Goal: Task Accomplishment & Management: Use online tool/utility

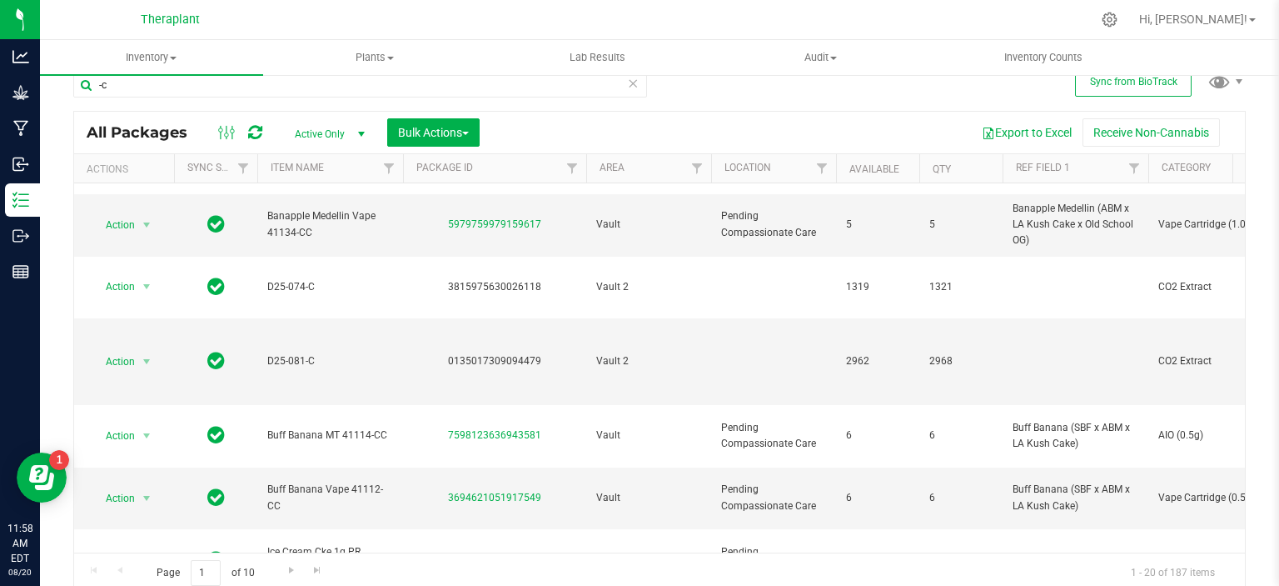
scroll to position [27, 0]
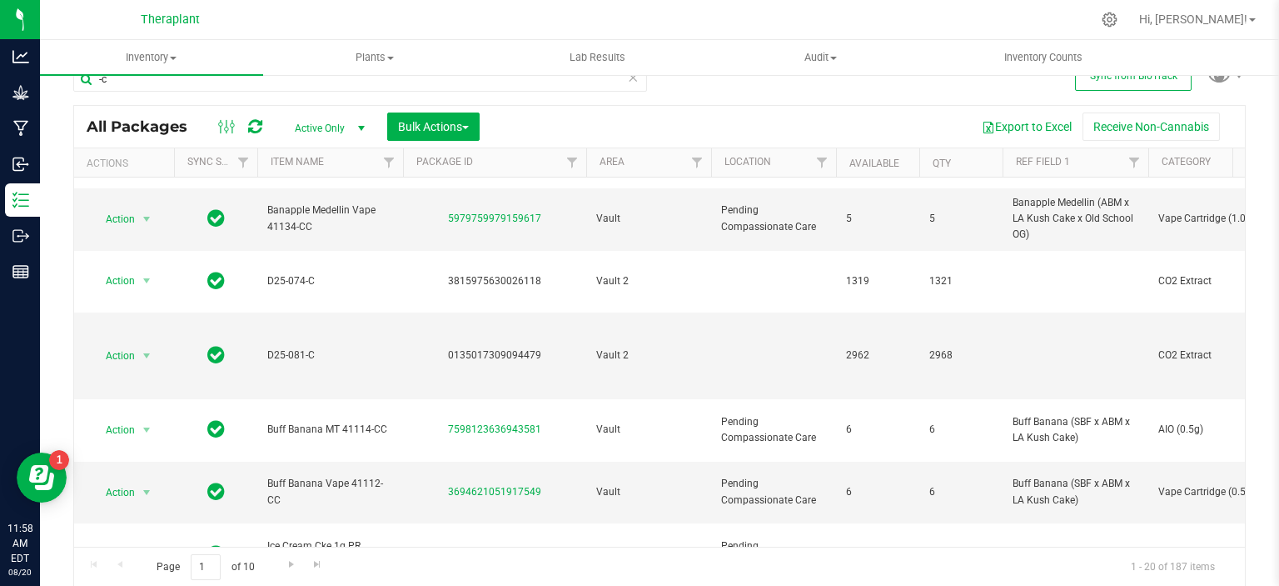
click at [627, 76] on icon at bounding box center [633, 77] width 12 height 20
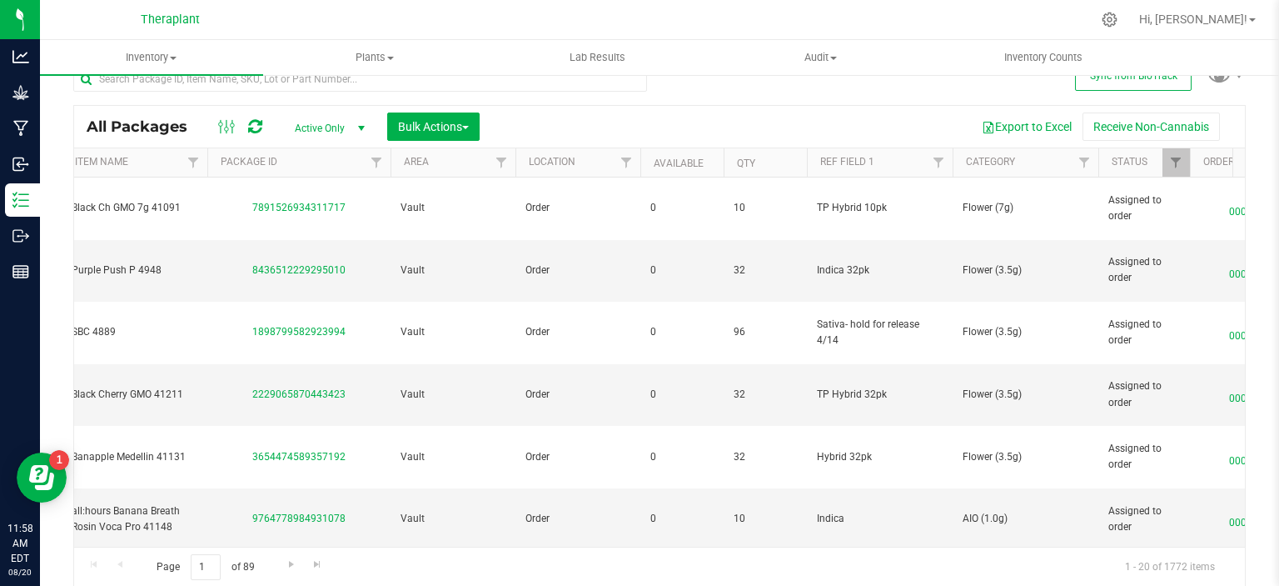
scroll to position [0, 218]
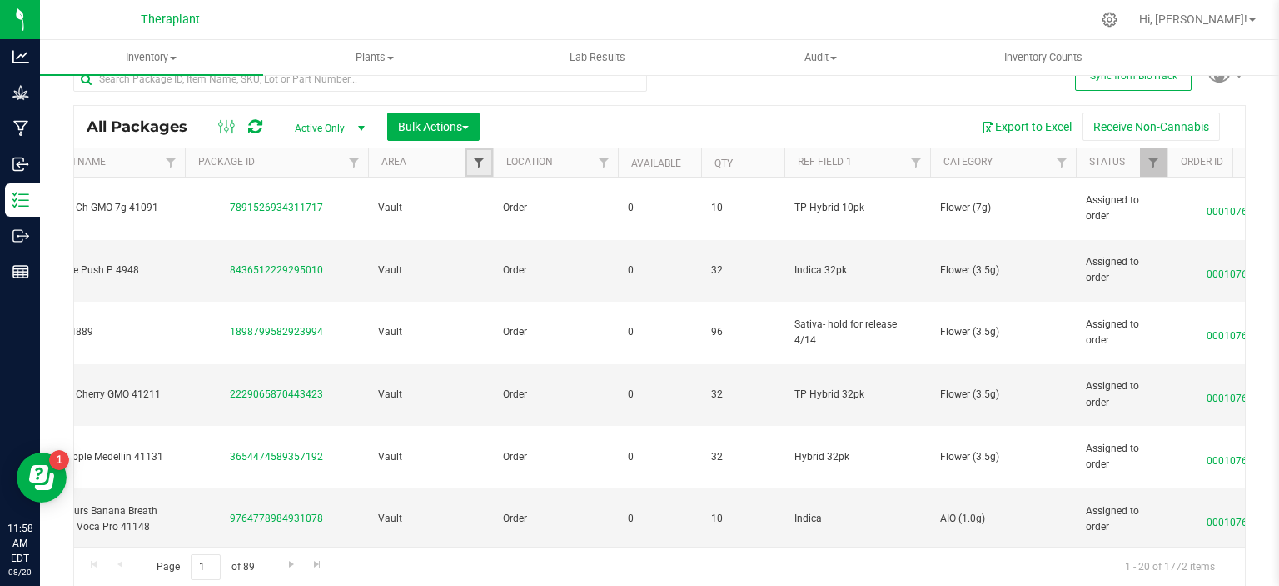
click at [479, 163] on span "Filter" at bounding box center [478, 162] width 13 height 13
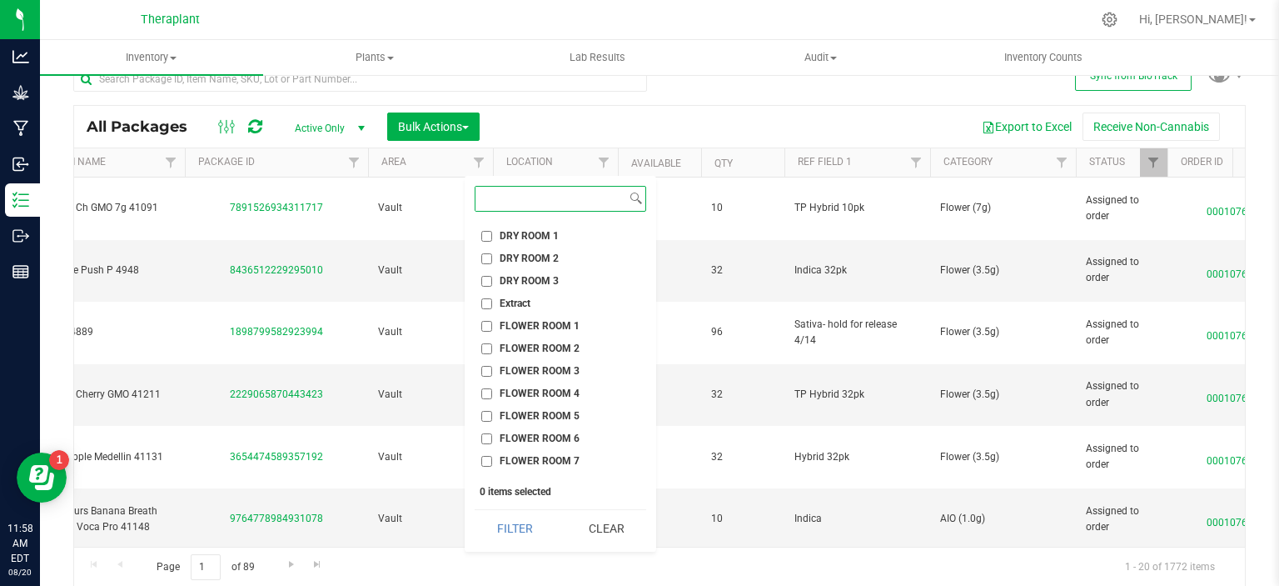
scroll to position [666, 0]
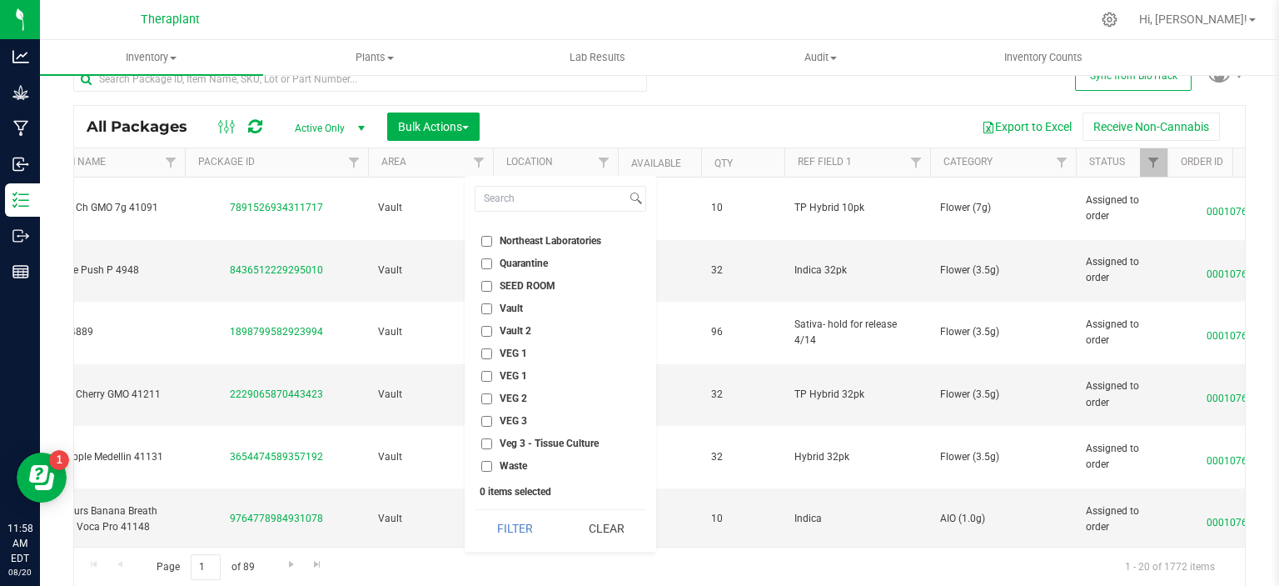
click at [506, 328] on span "Vault 2" at bounding box center [516, 331] width 32 height 10
click at [492, 328] on input "Vault 2" at bounding box center [486, 331] width 11 height 11
checkbox input "true"
click at [530, 529] on button "Filter" at bounding box center [515, 528] width 80 height 37
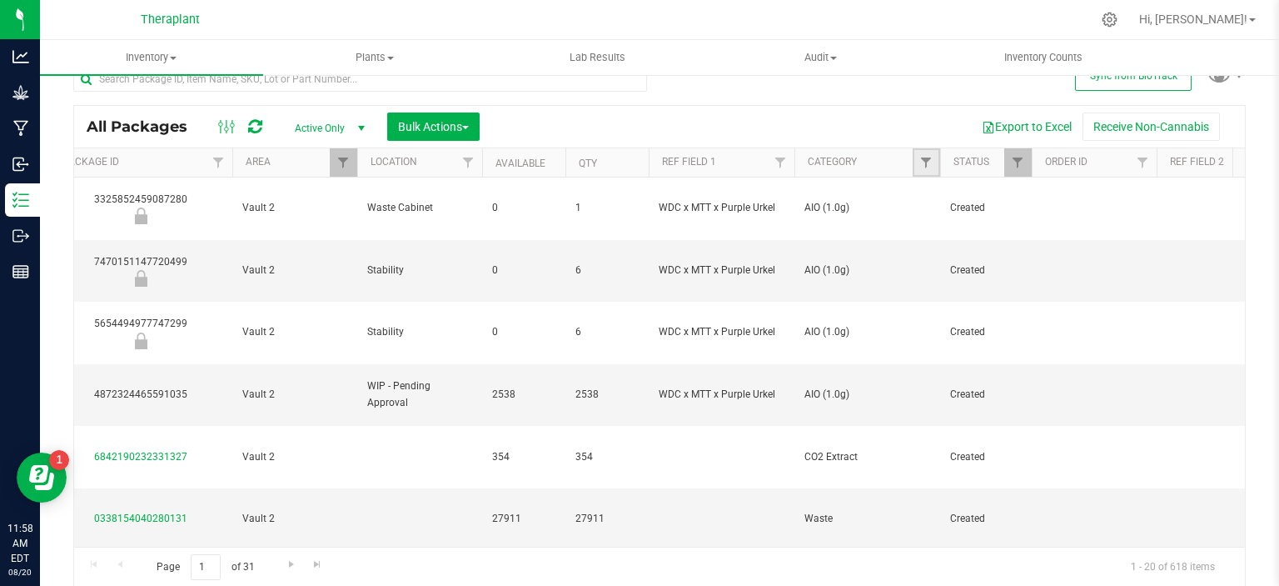
click at [928, 152] on link "Filter" at bounding box center [926, 162] width 27 height 28
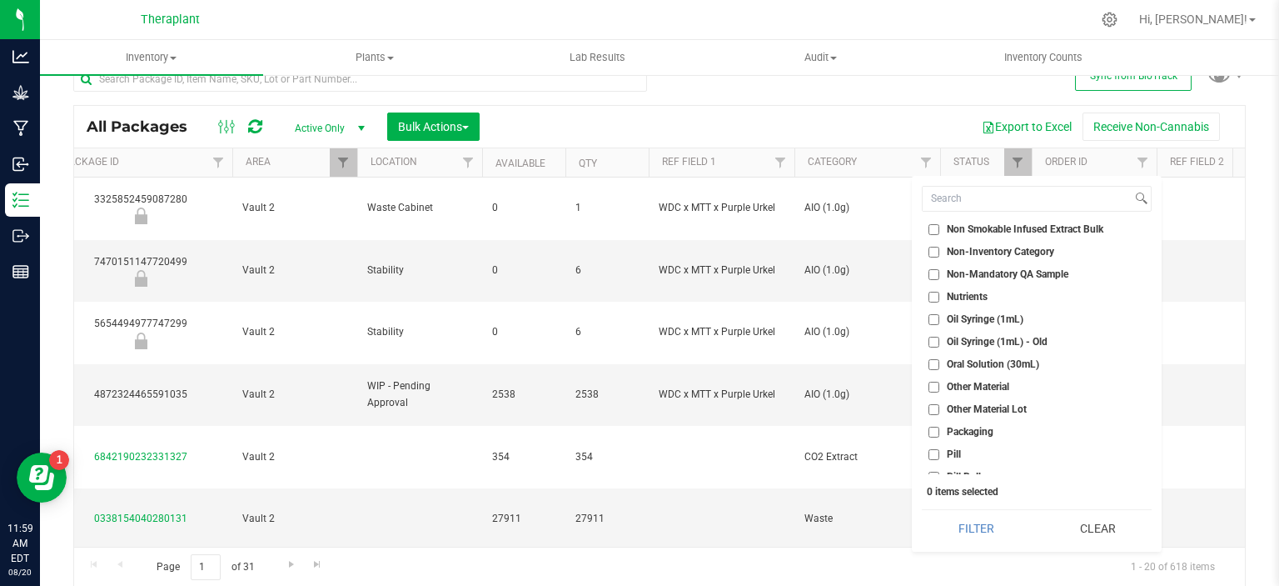
click at [999, 407] on span "Other Material Lot" at bounding box center [987, 409] width 80 height 10
click at [940, 407] on input "Other Material Lot" at bounding box center [934, 409] width 11 height 11
checkbox input "true"
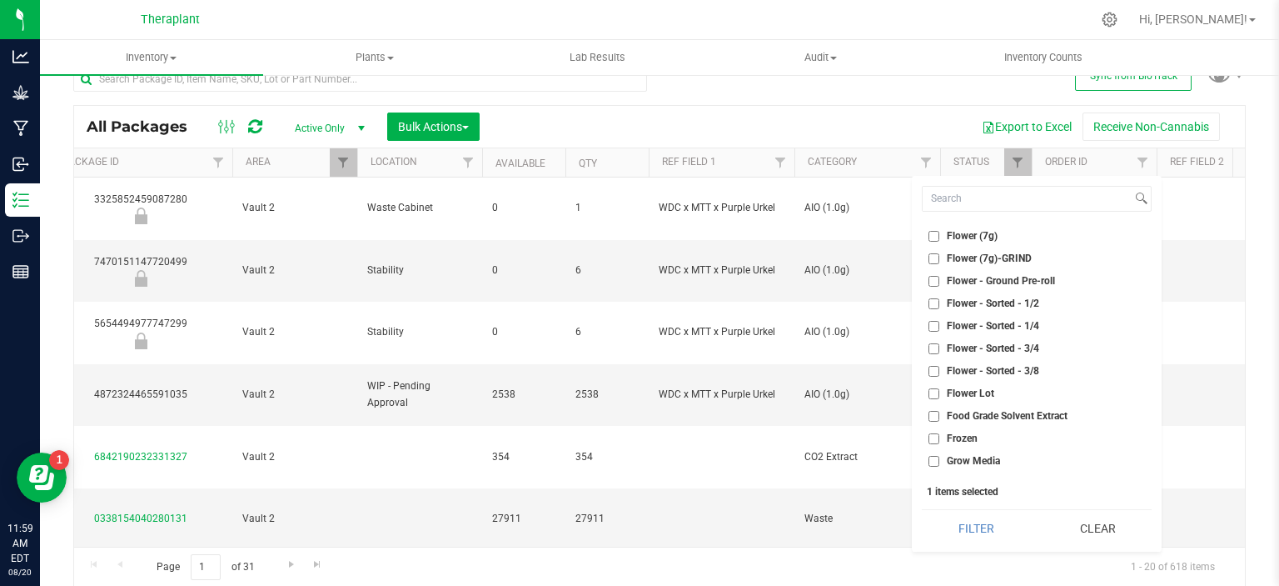
click at [985, 391] on span "Flower Lot" at bounding box center [970, 393] width 47 height 10
click at [940, 391] on input "Flower Lot" at bounding box center [934, 393] width 11 height 11
checkbox input "true"
click at [966, 534] on button "Filter" at bounding box center [976, 528] width 109 height 37
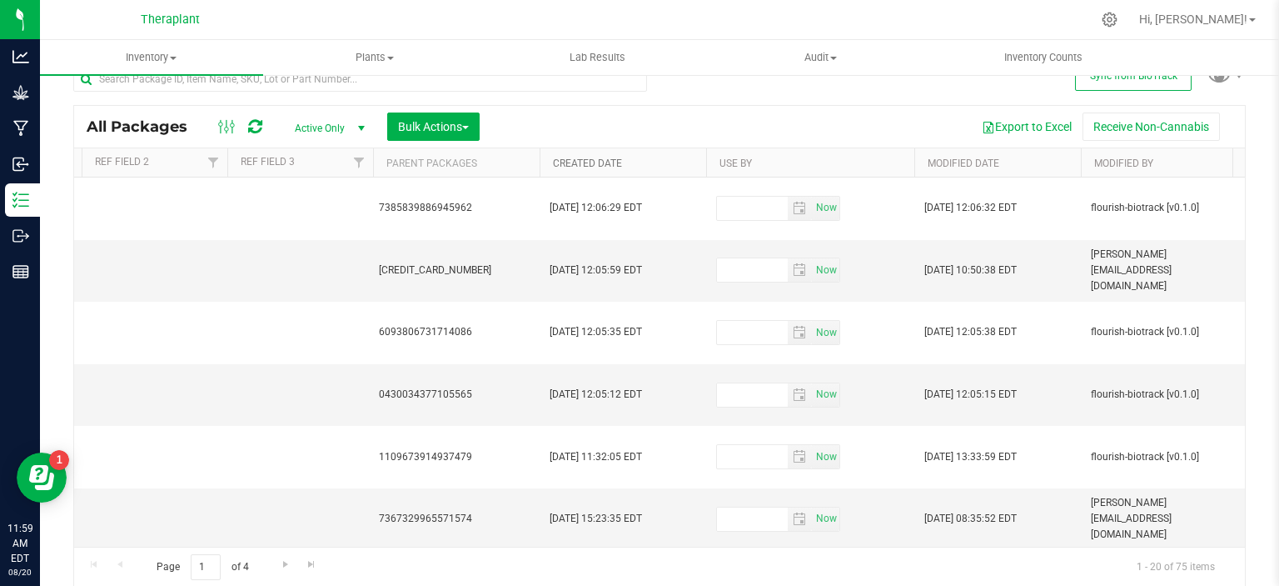
click at [595, 158] on link "Created Date" at bounding box center [587, 163] width 69 height 12
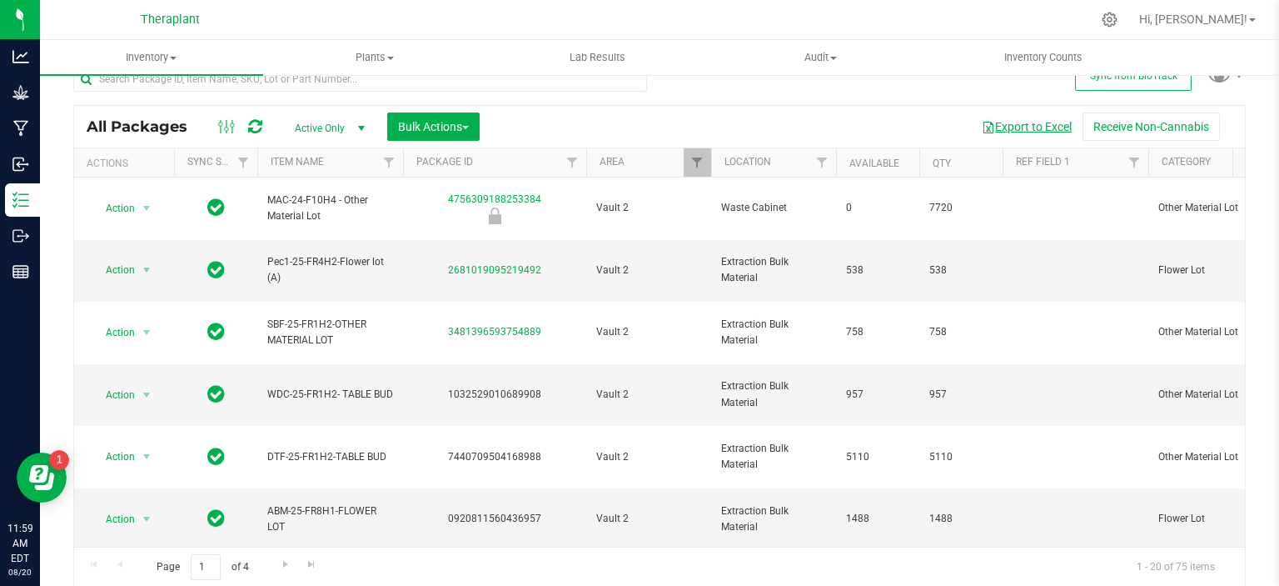
click at [1032, 124] on button "Export to Excel" at bounding box center [1027, 126] width 112 height 28
click at [290, 86] on input "text" at bounding box center [360, 79] width 574 height 25
type input "pen25"
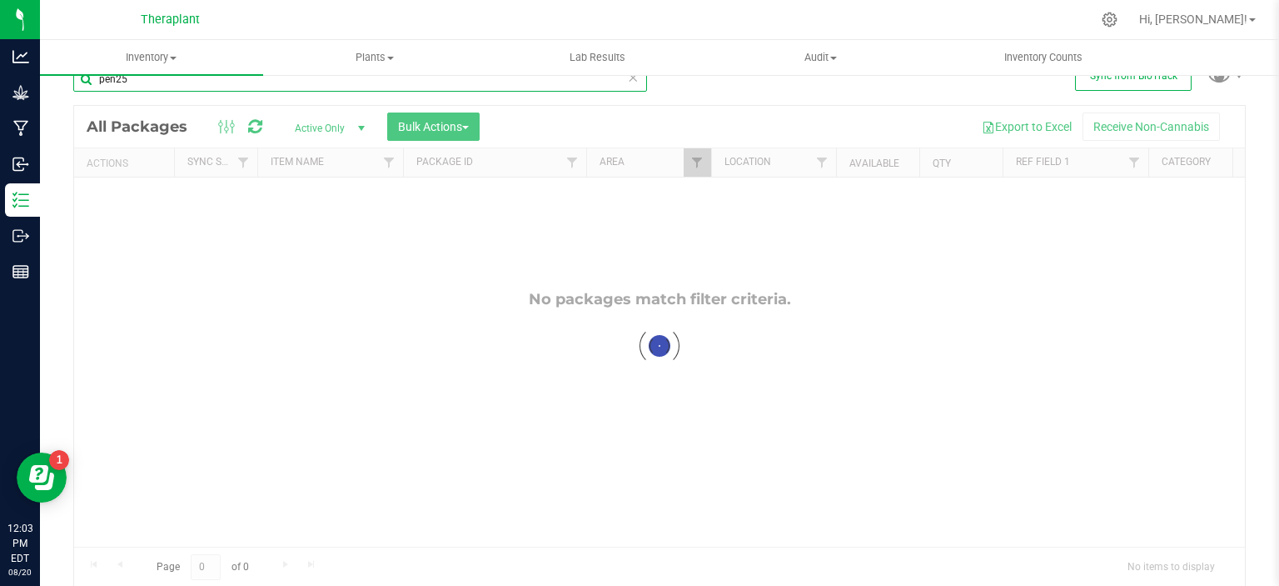
checkbox input "true"
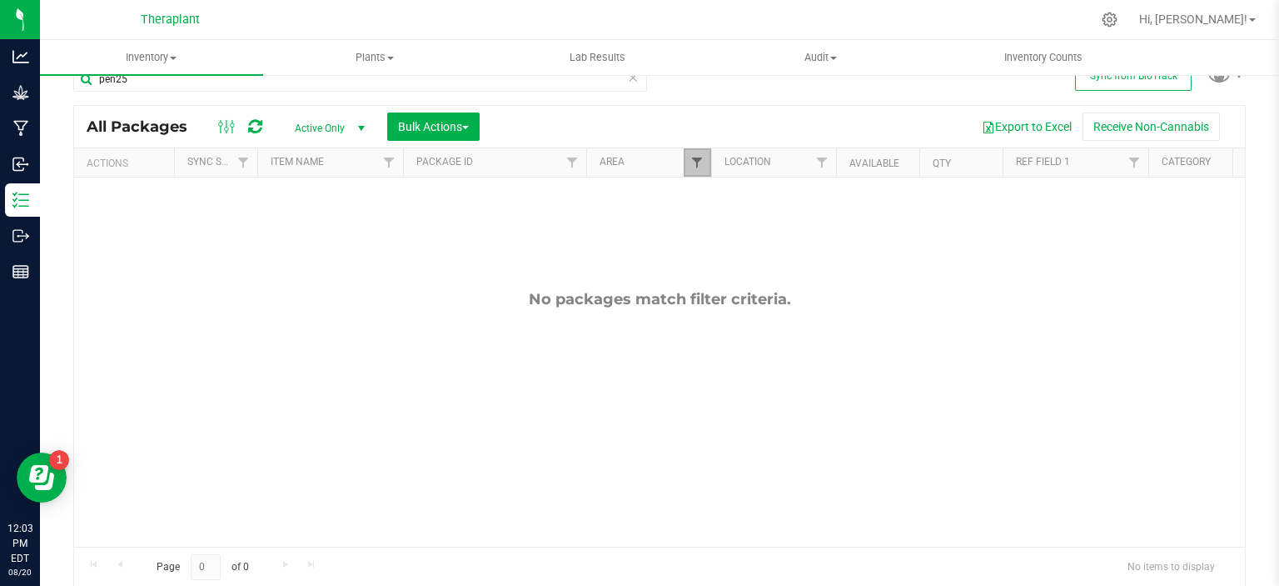
click at [693, 157] on span "Filter" at bounding box center [696, 162] width 13 height 13
click at [1149, 161] on span "Filter" at bounding box center [1150, 162] width 13 height 13
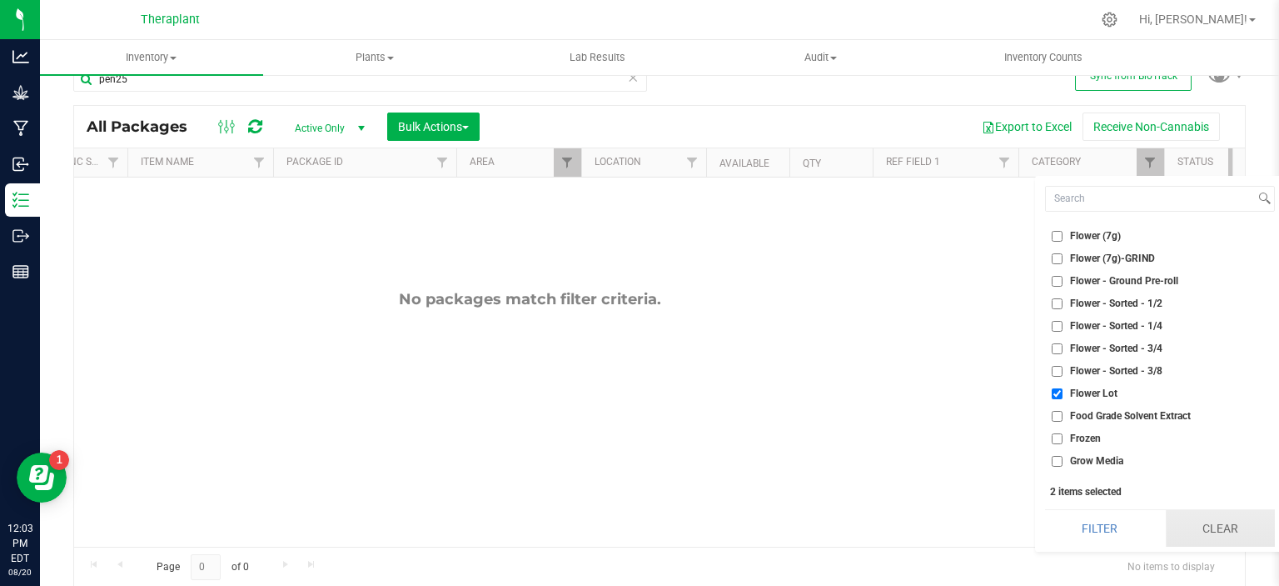
click at [1212, 516] on button "Clear" at bounding box center [1220, 528] width 109 height 37
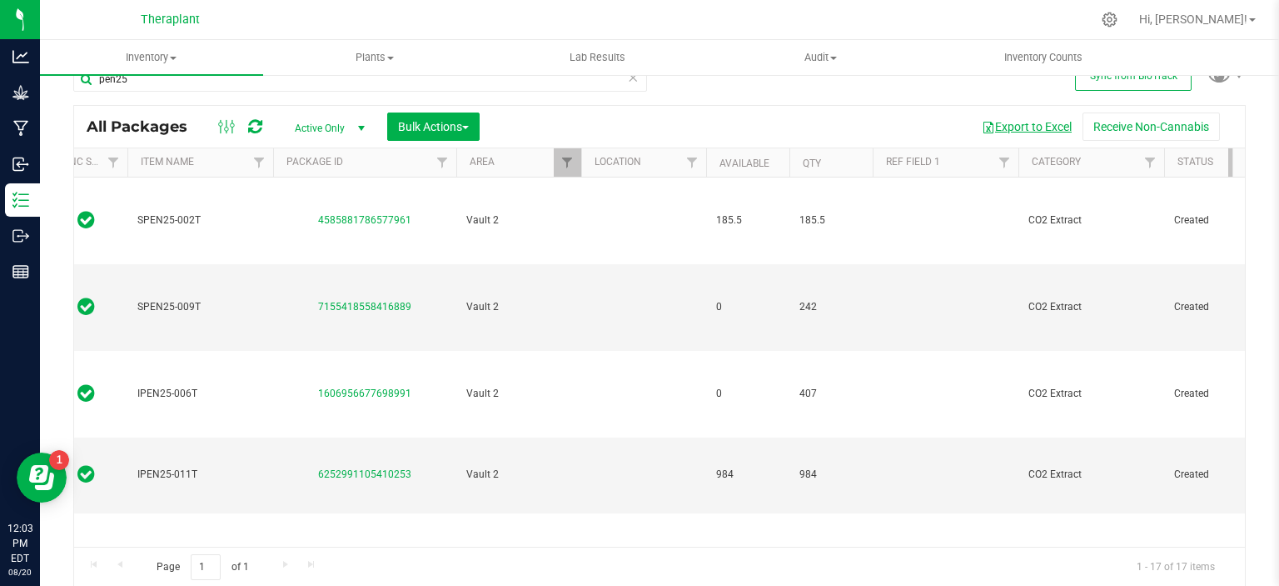
click at [1017, 129] on button "Export to Excel" at bounding box center [1027, 126] width 112 height 28
click at [167, 89] on input "pen25" at bounding box center [360, 79] width 574 height 25
type input "p"
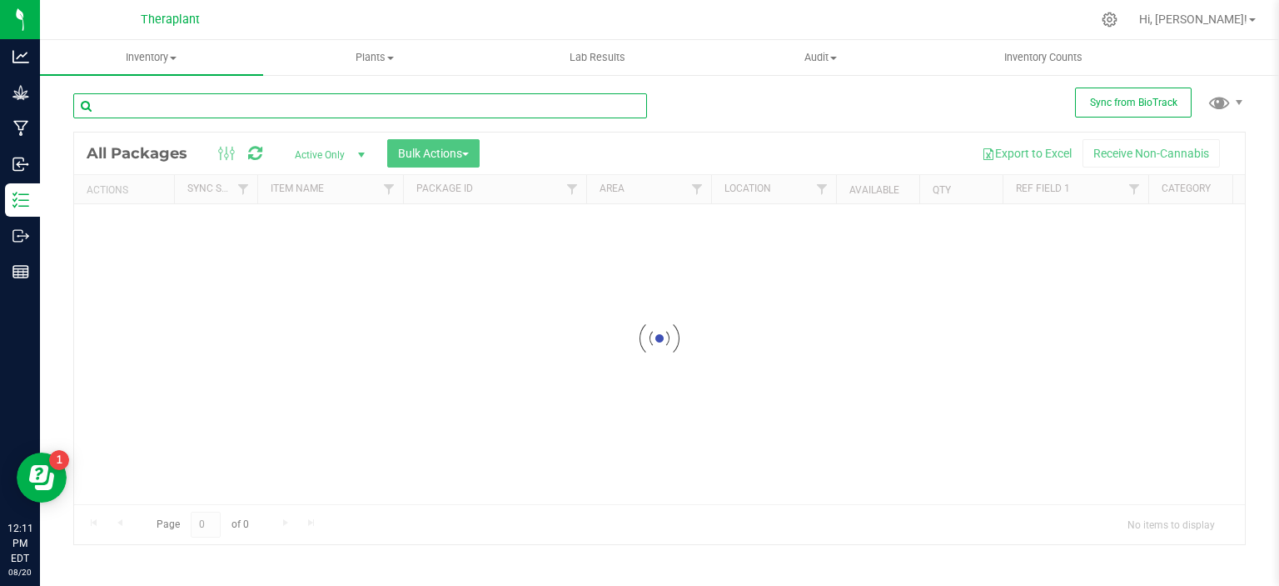
click at [273, 107] on input "text" at bounding box center [360, 105] width 574 height 25
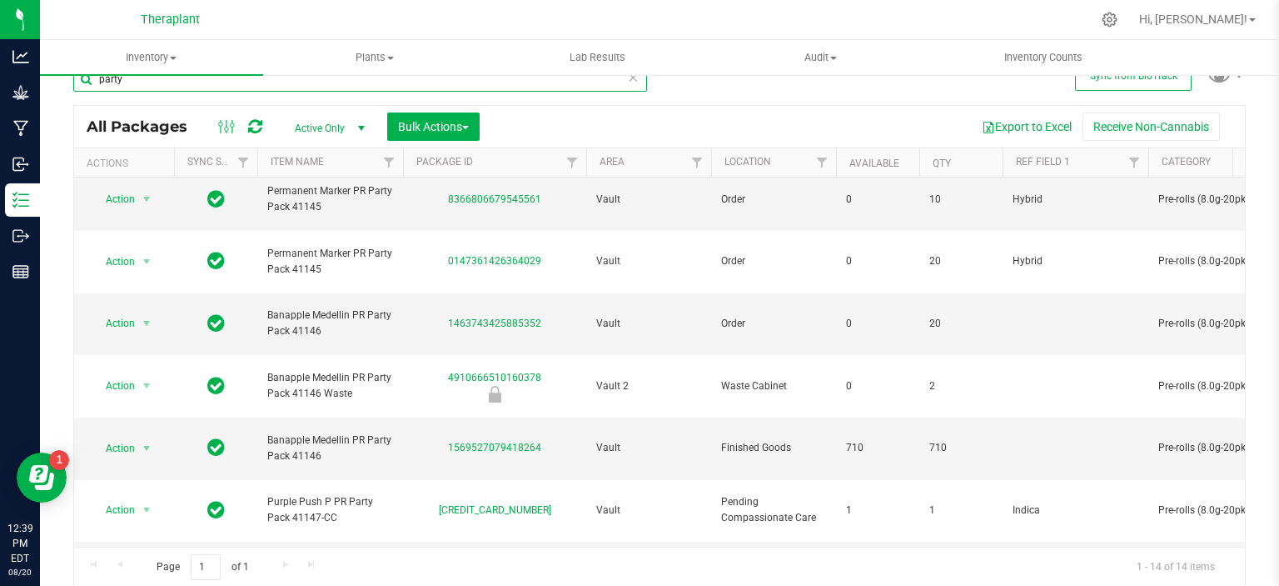
type input "party"
click at [627, 80] on icon at bounding box center [633, 77] width 12 height 20
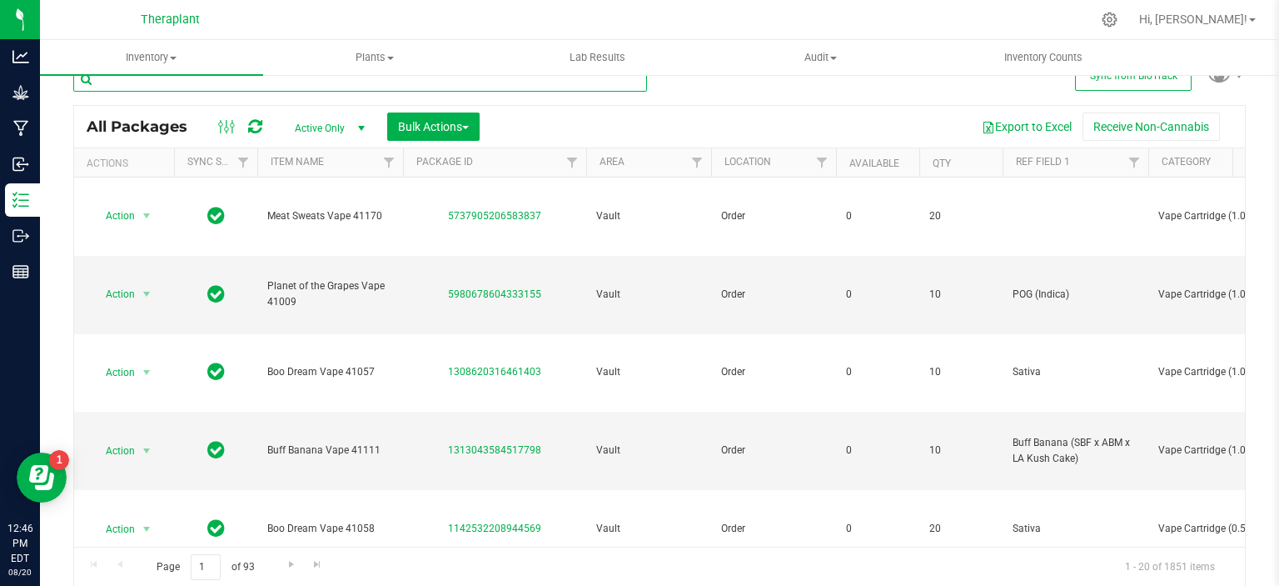
click at [473, 84] on input "text" at bounding box center [360, 79] width 574 height 25
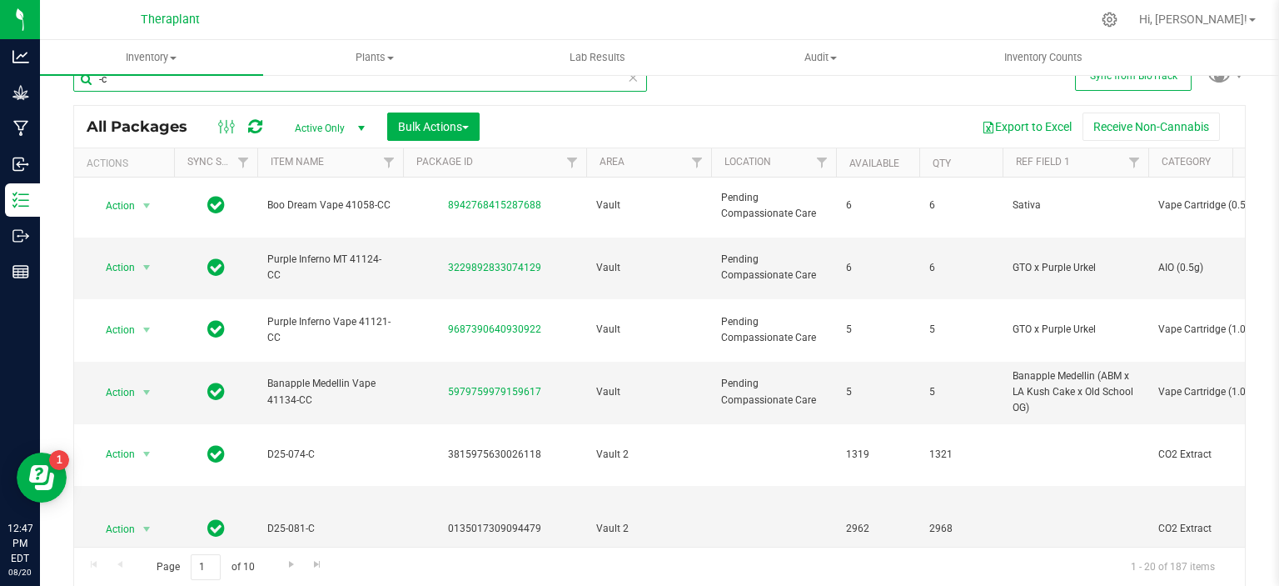
scroll to position [599, 0]
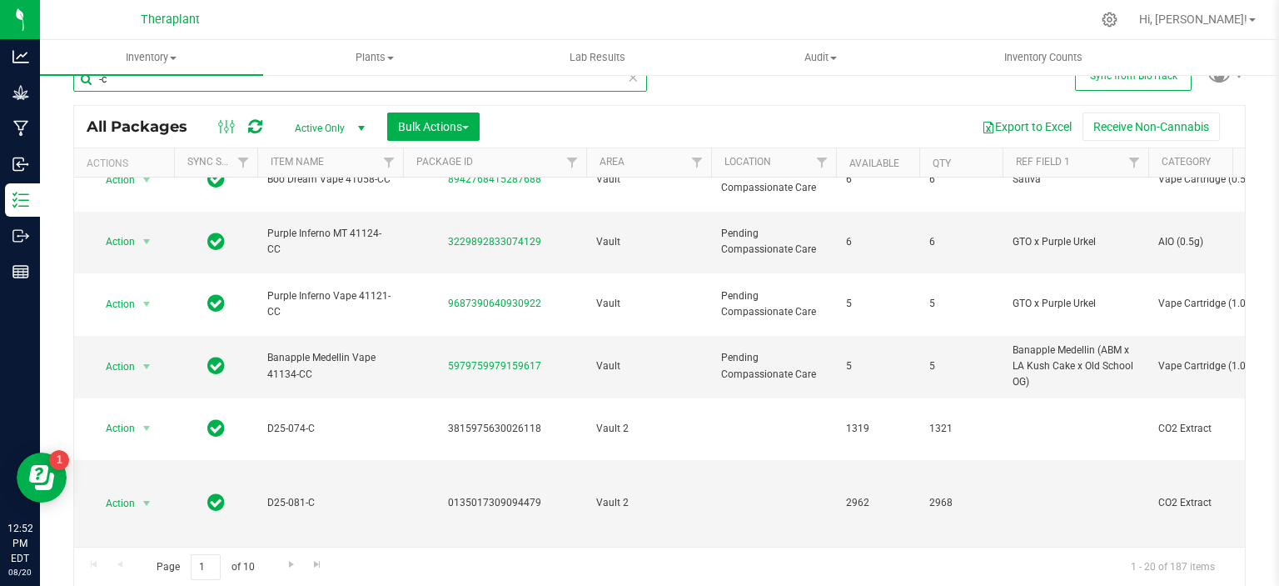
click at [176, 83] on input "-c" at bounding box center [360, 79] width 574 height 25
type input "--t1"
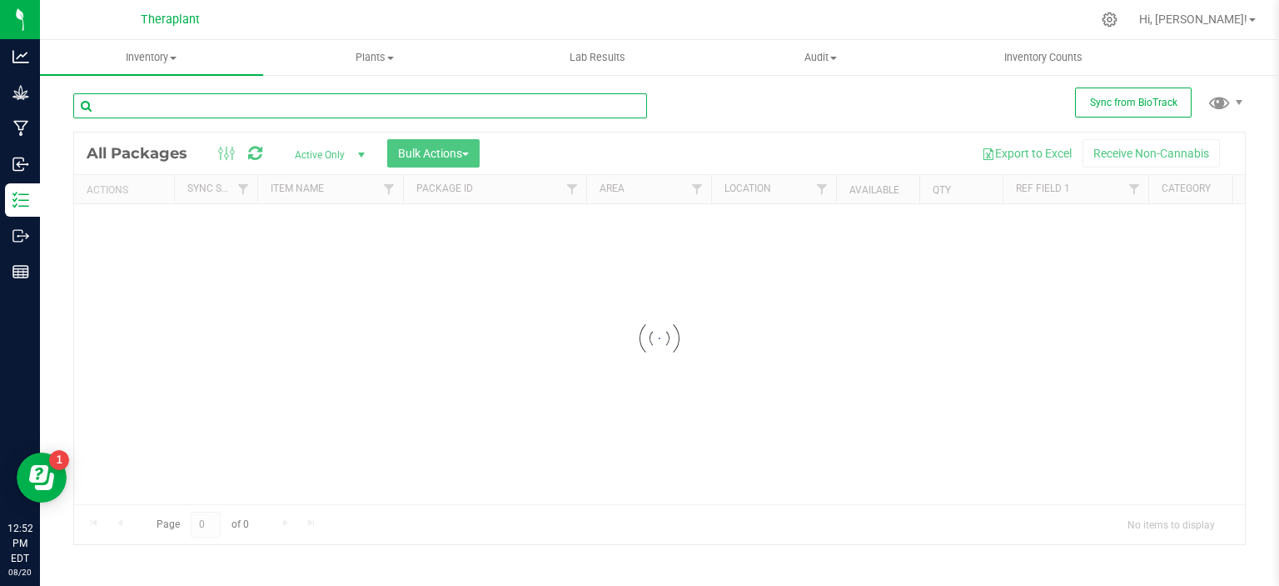
click at [235, 107] on input "text" at bounding box center [360, 105] width 574 height 25
type input "-t1"
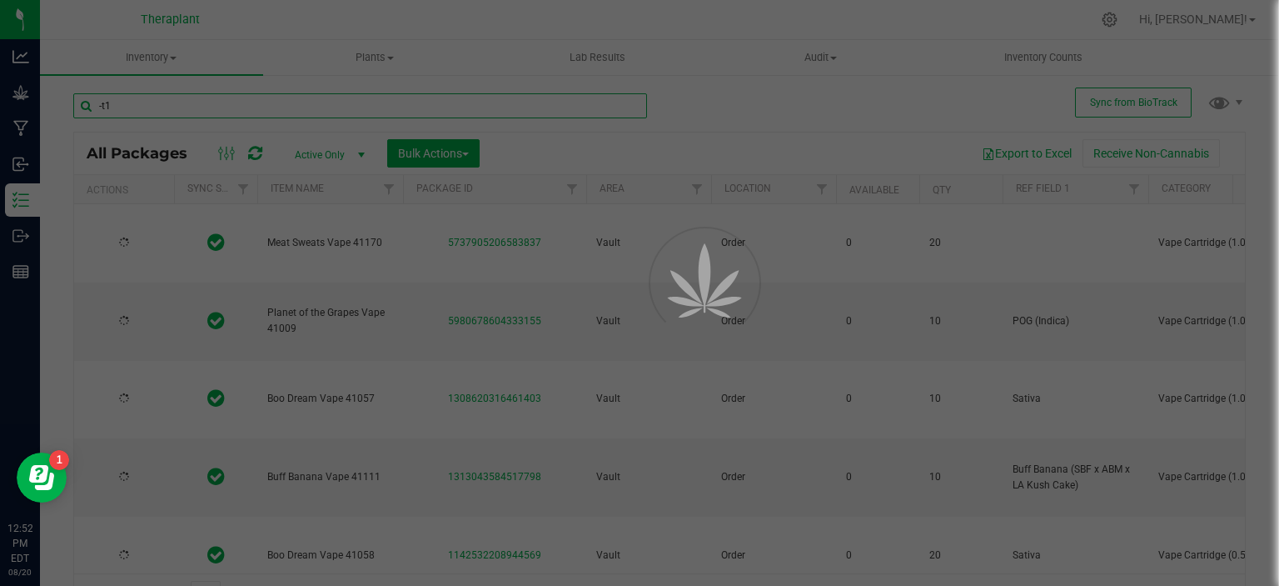
type input "[DATE]"
type input "2026-05-29"
type input "2026-06-19"
type input "2026-07-10"
type input "[DATE]"
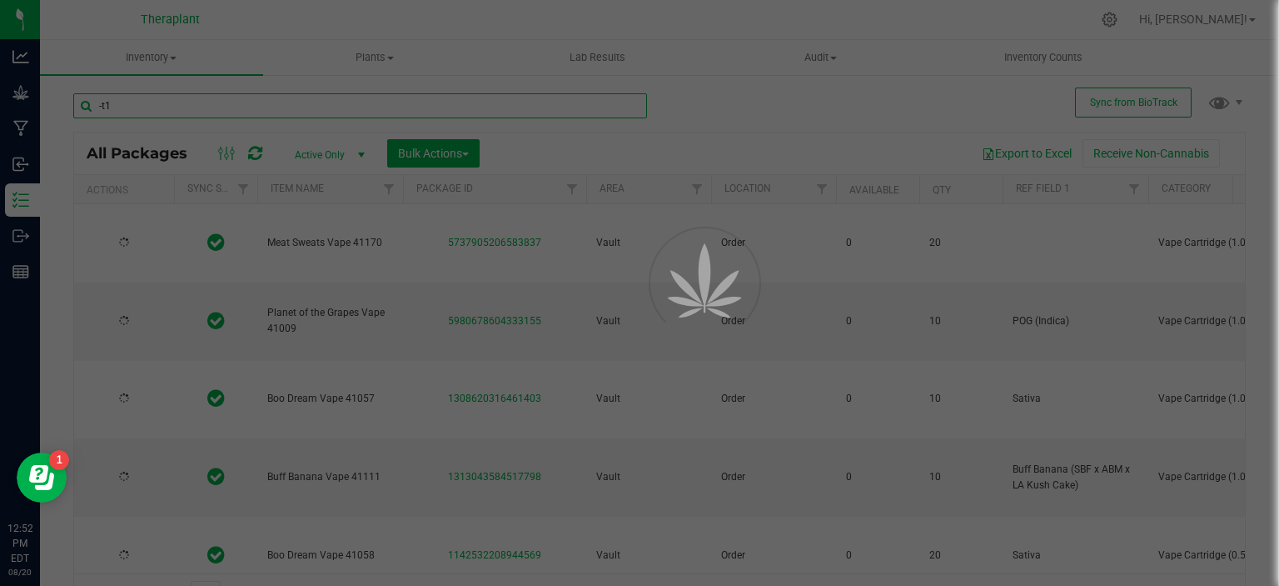
type input "2026-06-10"
type input "[DATE]"
type input "2026-06-30"
type input "2026-04-30"
type input "[DATE]"
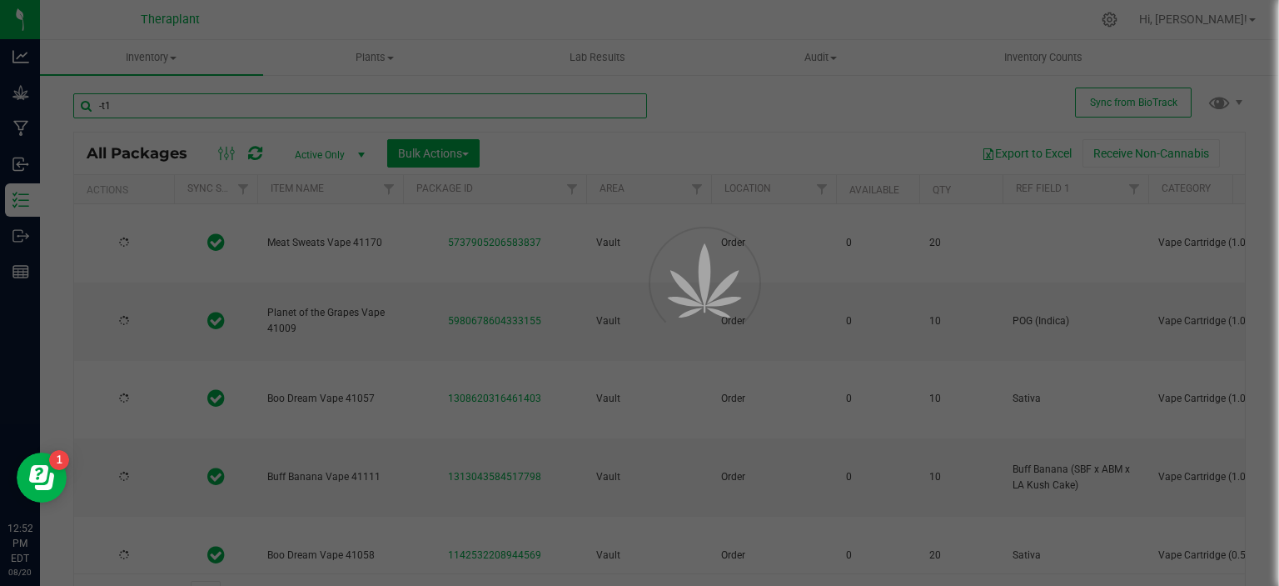
type input "[DATE]"
type input "2026-07-24"
type input "2026-07-02"
type input "[DATE]"
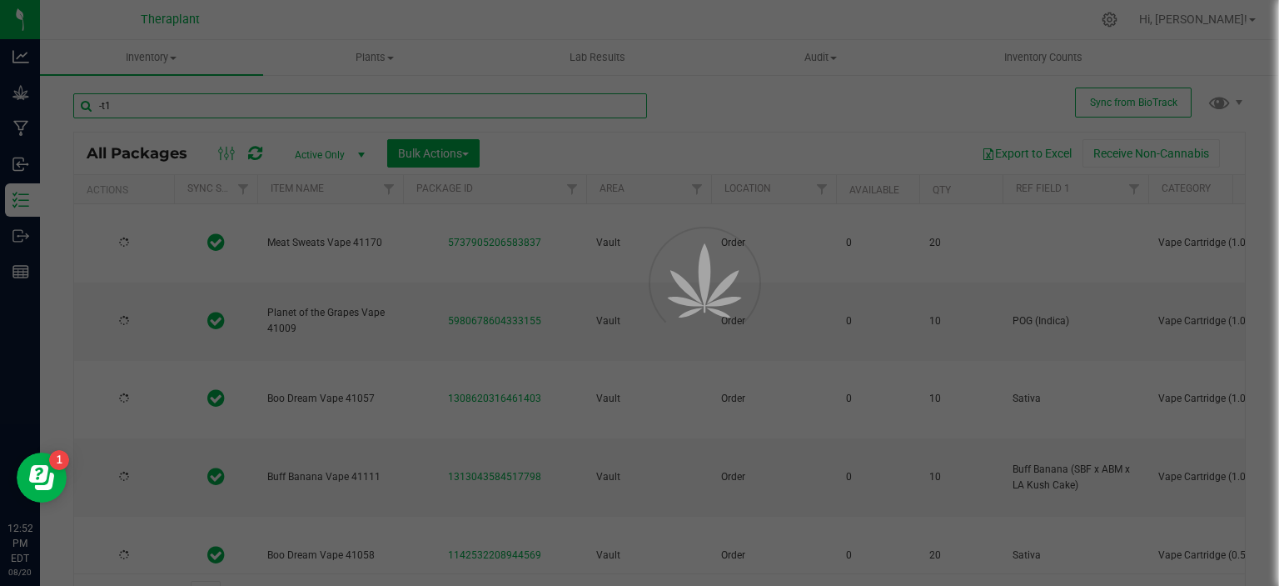
type input "2026-06-09"
type input "[DATE]"
type input "2026-06-03"
type input "2026-03-27"
type input "2026-02-12"
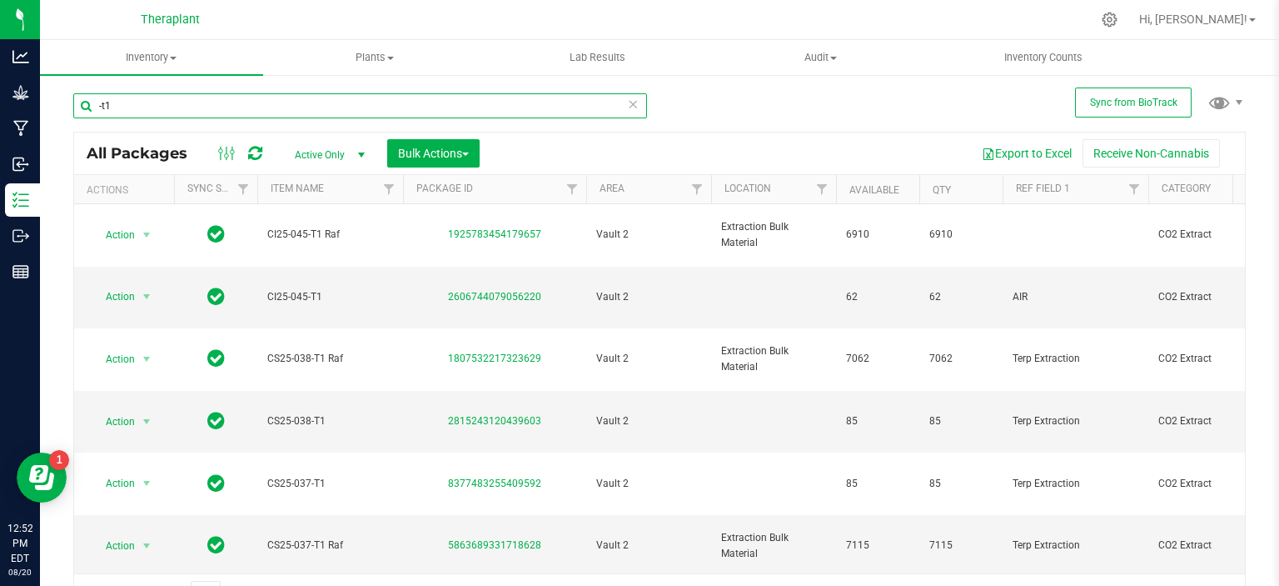
type input "-t1"
type input "AIR"
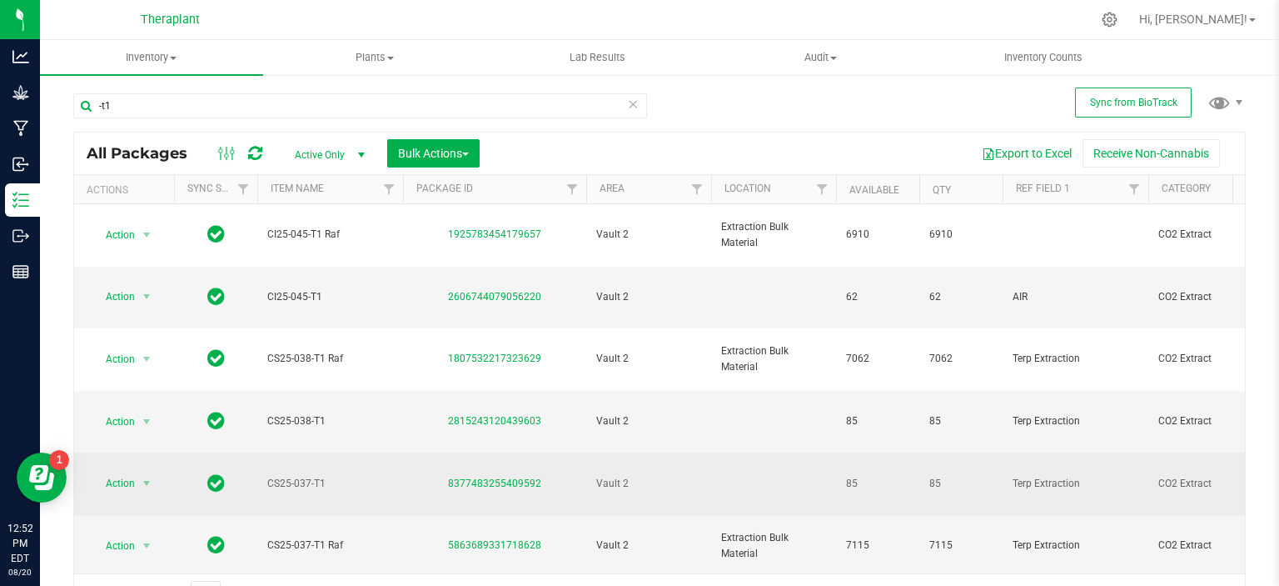
click at [935, 394] on div "All Packages Active Only Active Only Lab Samples Locked All External Internal B…" at bounding box center [659, 373] width 1173 height 482
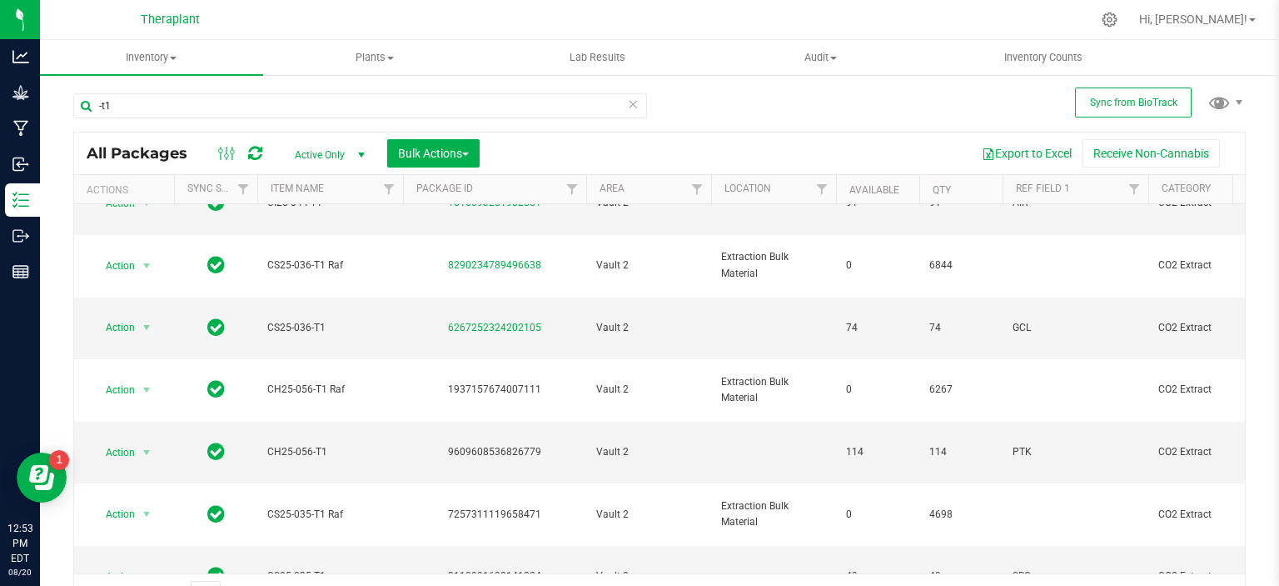
scroll to position [493, 0]
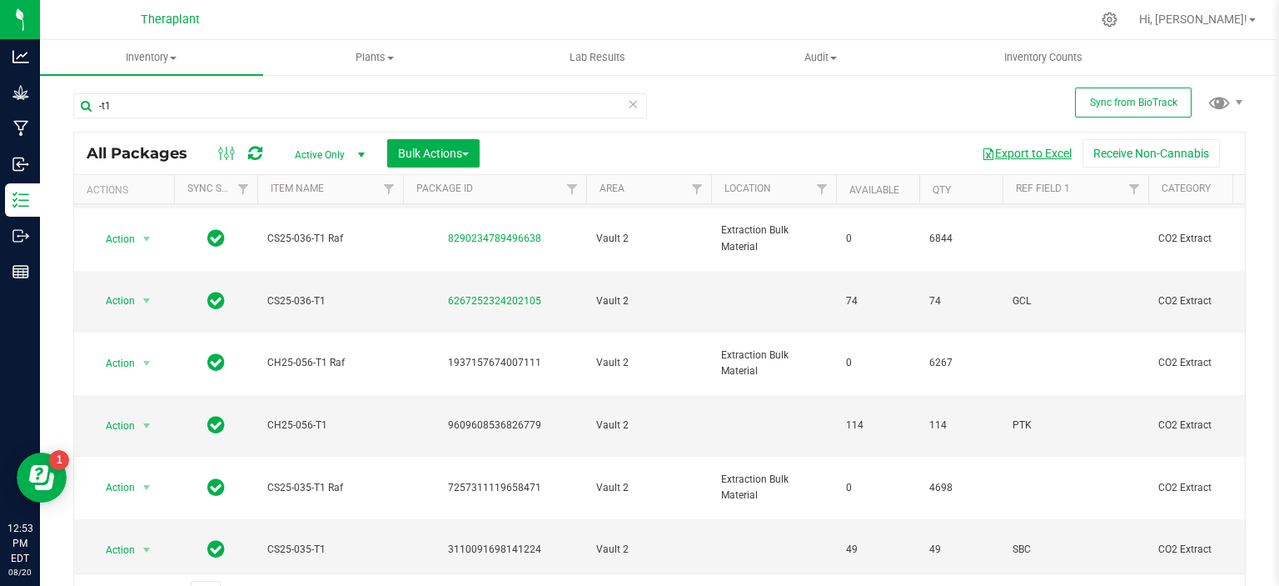
click at [1014, 158] on button "Export to Excel" at bounding box center [1027, 153] width 112 height 28
